Goal: Use online tool/utility: Utilize a website feature to perform a specific function

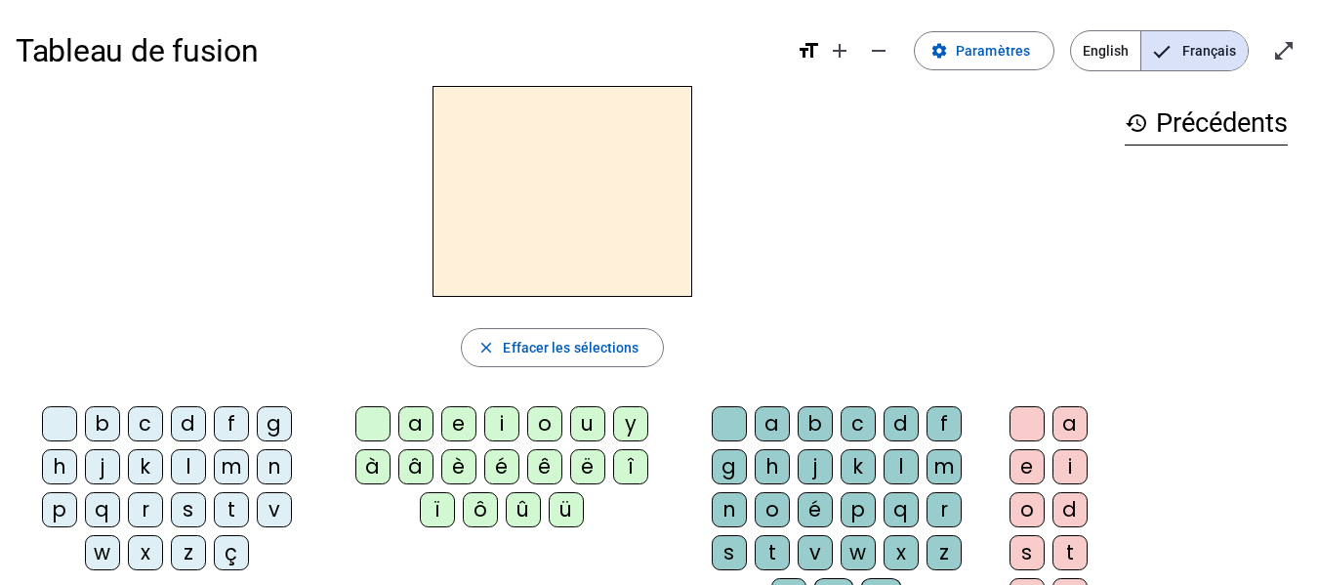
click at [188, 412] on div "d" at bounding box center [188, 423] width 35 height 35
click at [595, 428] on div "u" at bounding box center [587, 423] width 35 height 35
click at [240, 512] on div "t" at bounding box center [231, 509] width 35 height 35
click at [411, 430] on div "a" at bounding box center [415, 423] width 35 height 35
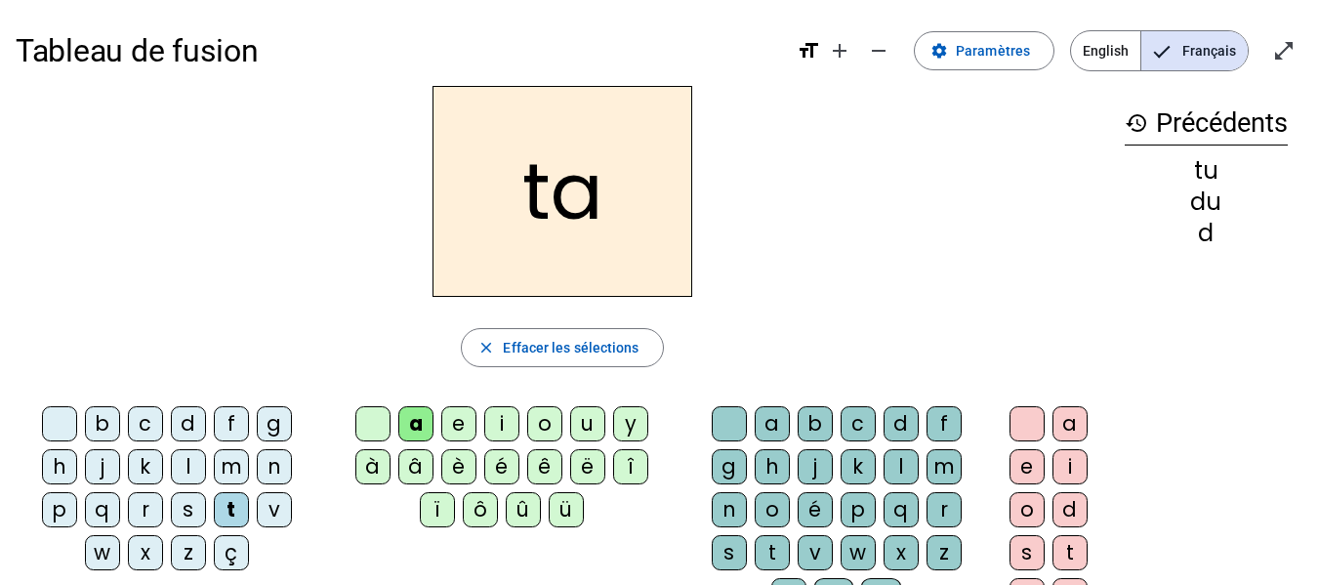
click at [466, 421] on div "e" at bounding box center [458, 423] width 35 height 35
click at [201, 432] on div "d" at bounding box center [188, 423] width 35 height 35
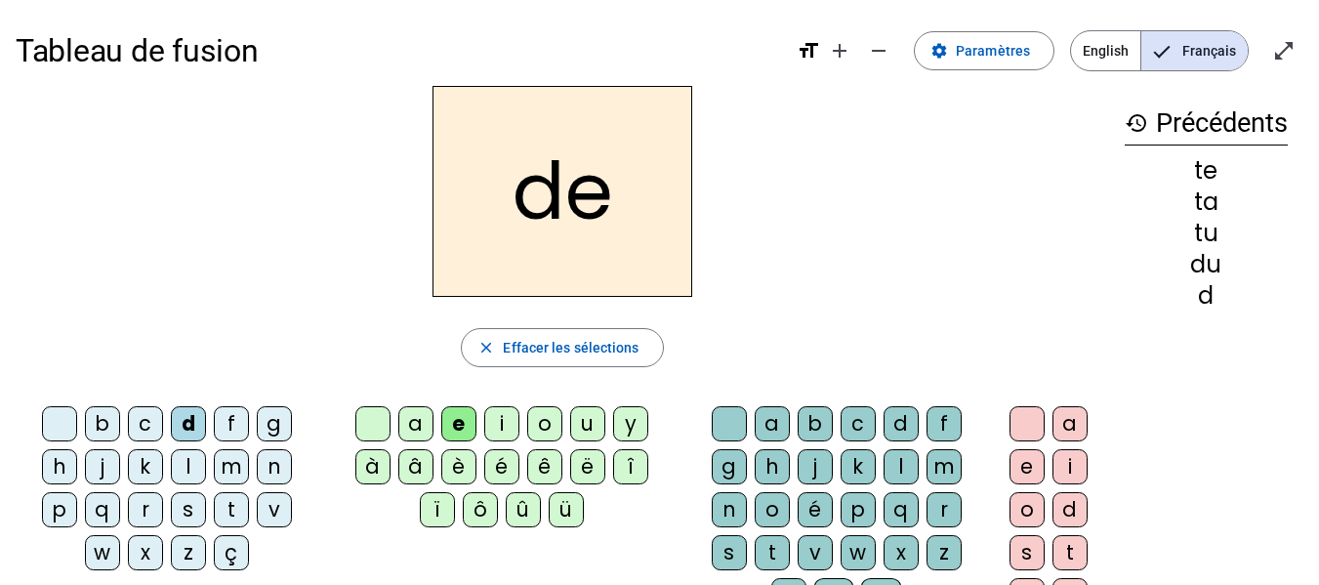
click at [106, 473] on div "j" at bounding box center [102, 466] width 35 height 35
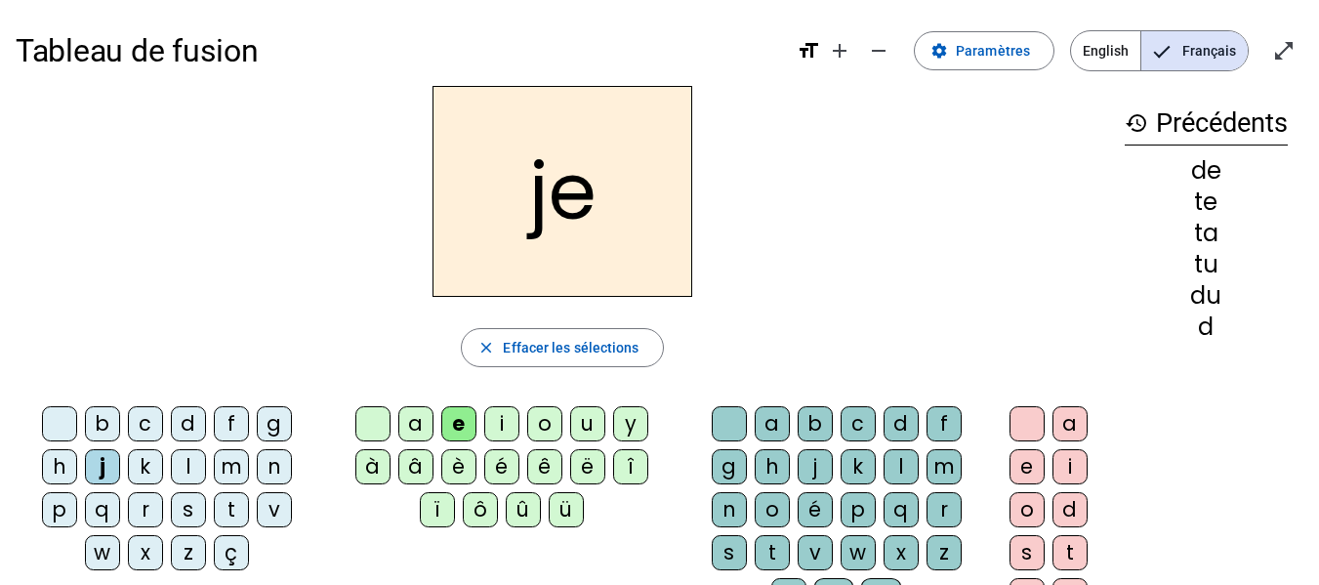
click at [230, 464] on div "m" at bounding box center [231, 466] width 35 height 35
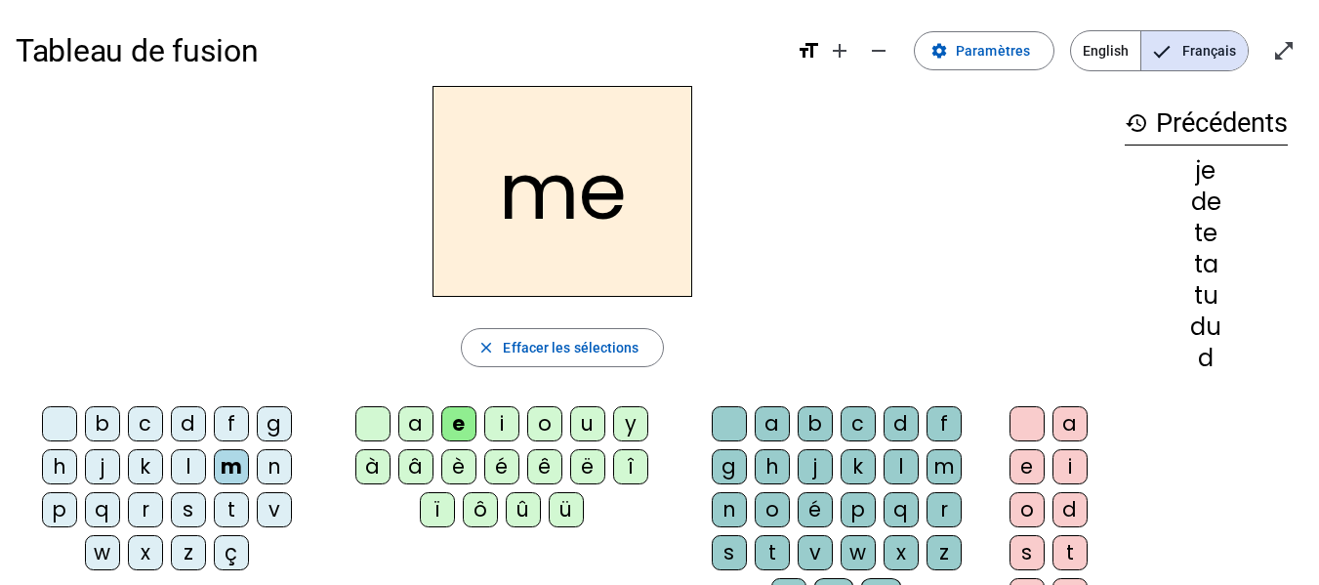
click at [411, 424] on div "a" at bounding box center [415, 423] width 35 height 35
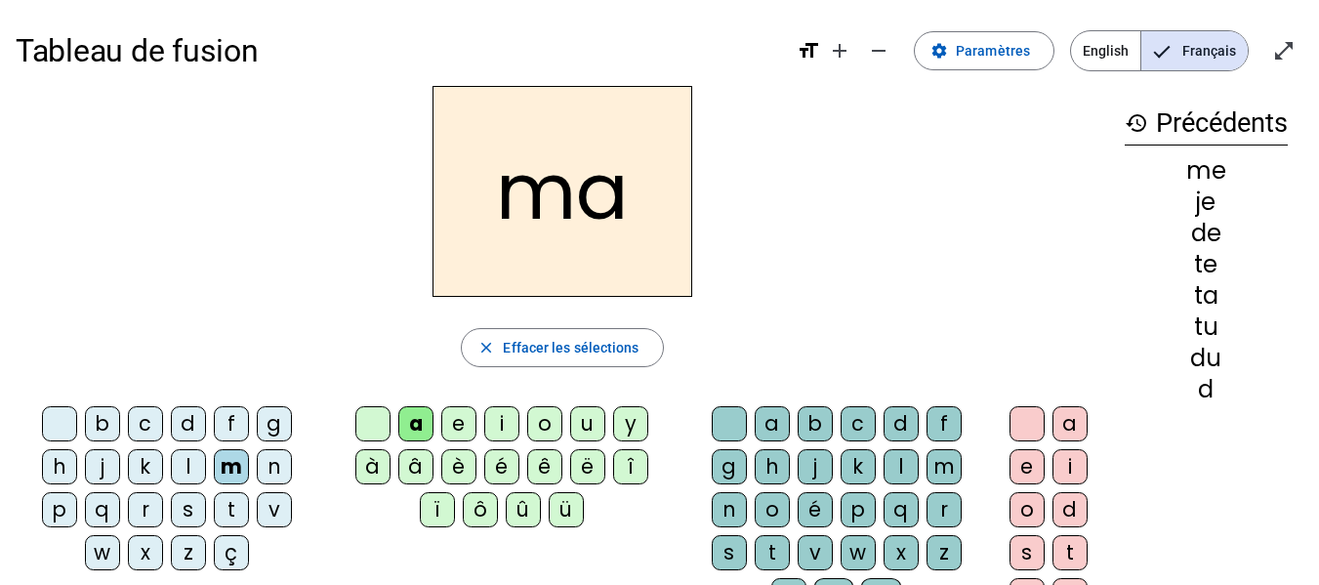
click at [901, 461] on div "l" at bounding box center [900, 466] width 35 height 35
